Goal: Check status

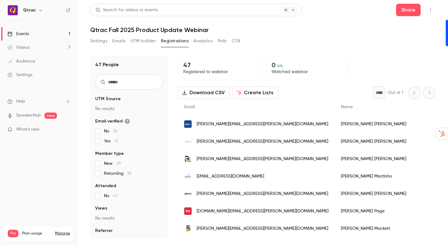
scroll to position [32, 0]
click at [327, 44] on div "Settings Emails UTM builder Registrations Analytics Polls CTA" at bounding box center [262, 42] width 345 height 12
click at [179, 42] on button "Registrations" at bounding box center [175, 41] width 28 height 10
click at [222, 109] on div "Email" at bounding box center [256, 107] width 157 height 16
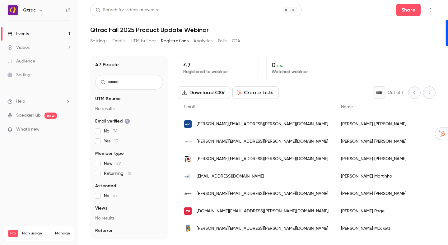
click at [212, 125] on span "[PERSON_NAME][EMAIL_ADDRESS][PERSON_NAME][DOMAIN_NAME]" at bounding box center [261, 124] width 131 height 7
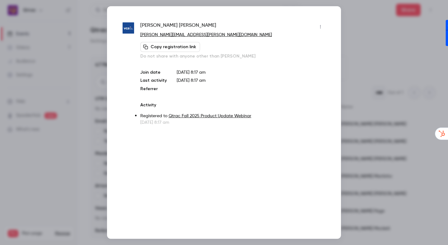
click at [80, 23] on div at bounding box center [224, 122] width 448 height 245
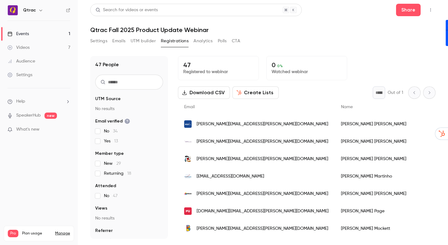
click at [292, 31] on h1 "Qtrac Fall 2025 Product Update Webinar" at bounding box center [262, 29] width 345 height 7
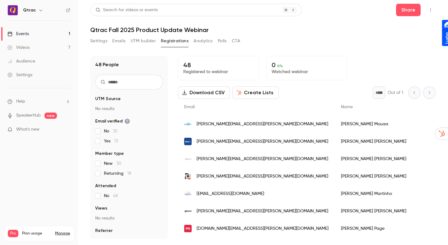
click at [340, 31] on h1 "Qtrac Fall 2025 Product Update Webinar" at bounding box center [262, 29] width 345 height 7
